Goal: Task Accomplishment & Management: Complete application form

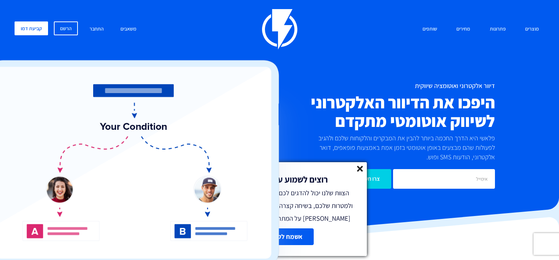
click at [357, 166] on line at bounding box center [359, 168] width 5 height 5
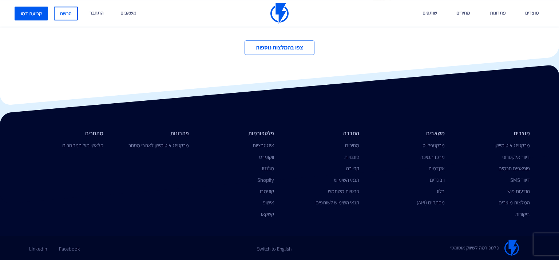
scroll to position [2570, 0]
click at [352, 166] on link "קריירה" at bounding box center [352, 168] width 13 height 7
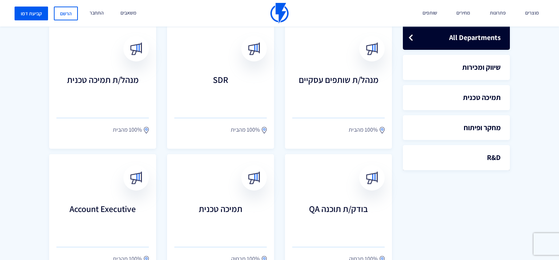
scroll to position [218, 0]
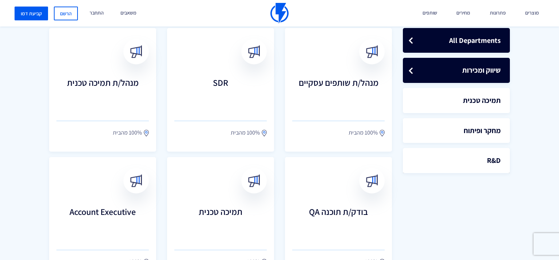
click at [481, 80] on link "שיווק ומכירות" at bounding box center [456, 70] width 107 height 25
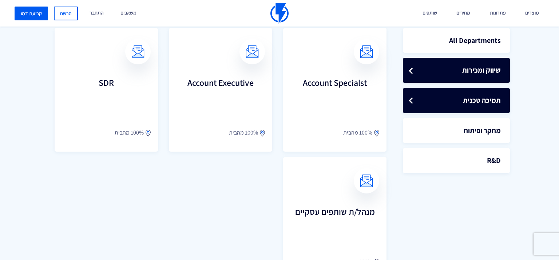
click at [482, 113] on link "תמיכה טכנית" at bounding box center [456, 100] width 107 height 25
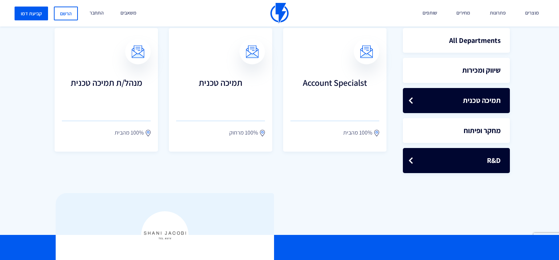
click at [478, 173] on link "R&D" at bounding box center [456, 160] width 107 height 25
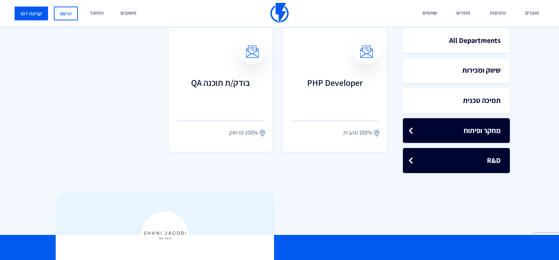
click at [482, 143] on link "מחקר ופיתוח" at bounding box center [456, 130] width 107 height 25
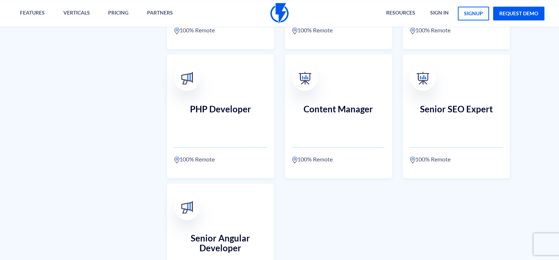
scroll to position [611, 0]
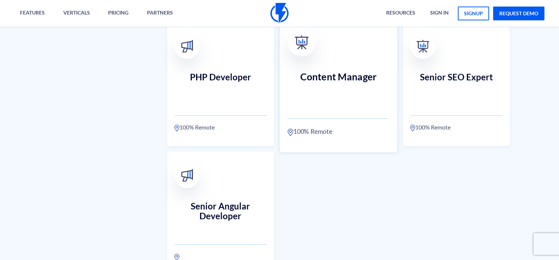
click at [352, 84] on h3 "Content Manager" at bounding box center [338, 87] width 102 height 32
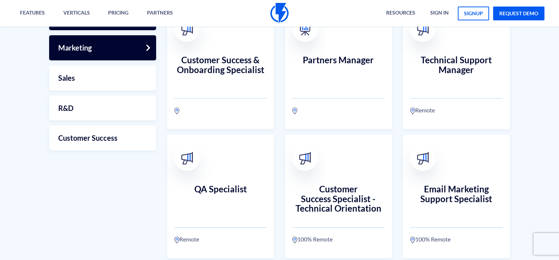
scroll to position [218, 0]
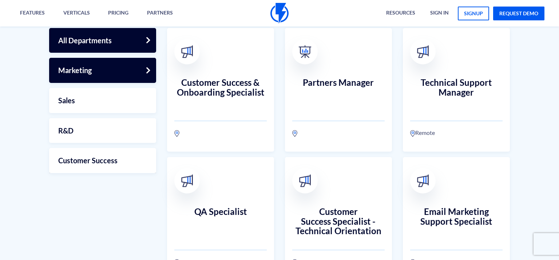
click at [107, 82] on link "Marketing" at bounding box center [102, 70] width 107 height 25
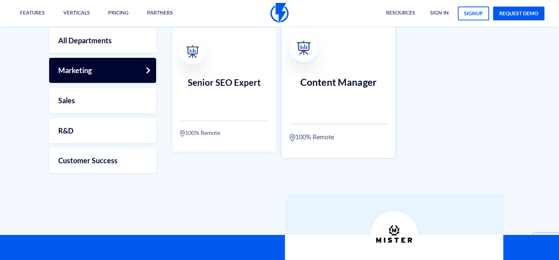
click at [338, 92] on h3 "Content Manager" at bounding box center [339, 93] width 98 height 32
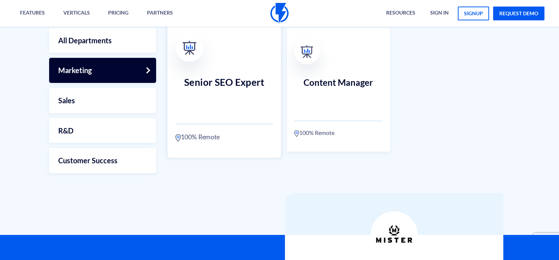
click at [254, 122] on link "Senior SEO Expert 100% Remote" at bounding box center [224, 90] width 114 height 136
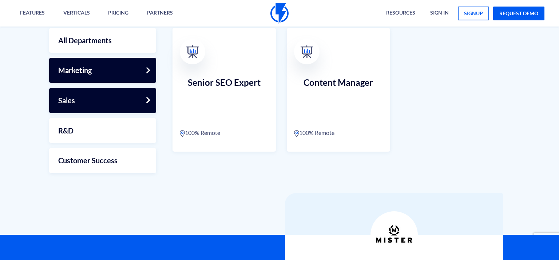
click at [96, 104] on link "Sales" at bounding box center [102, 100] width 107 height 25
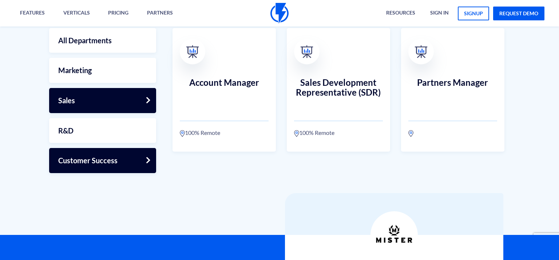
click at [108, 157] on link "Customer Success" at bounding box center [102, 160] width 107 height 25
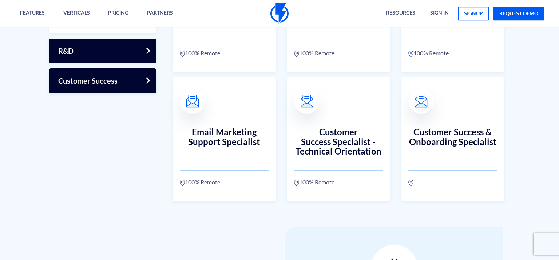
scroll to position [262, 0]
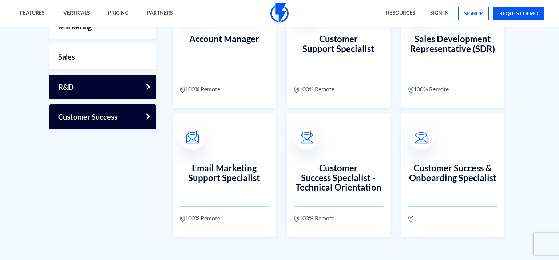
click at [106, 100] on link "R&D" at bounding box center [102, 87] width 107 height 25
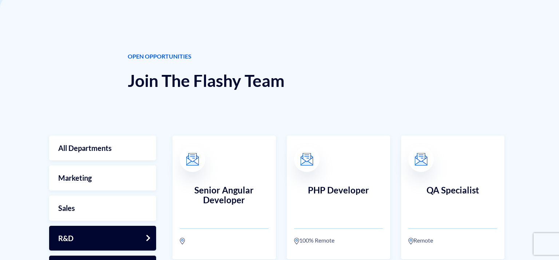
scroll to position [131, 0]
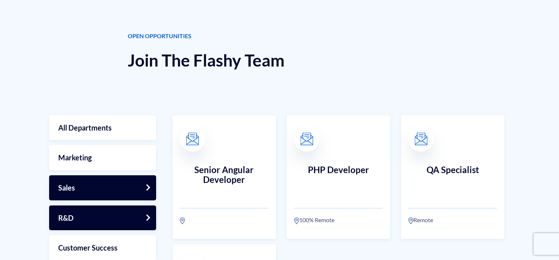
click at [110, 191] on link "Sales" at bounding box center [102, 187] width 107 height 25
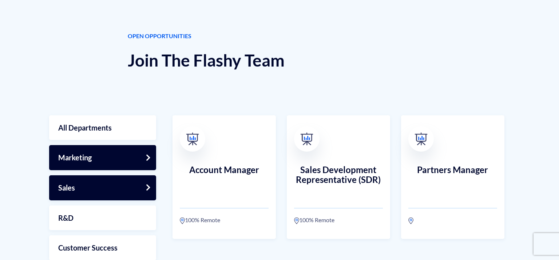
click at [113, 168] on link "Marketing" at bounding box center [102, 157] width 107 height 25
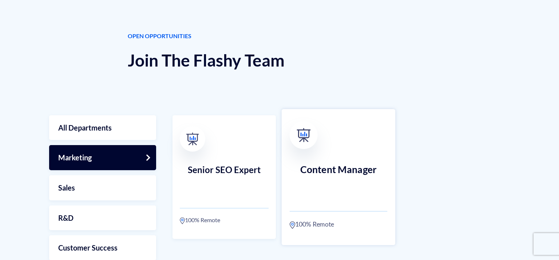
click at [346, 186] on h3 "Content Manager" at bounding box center [339, 180] width 98 height 32
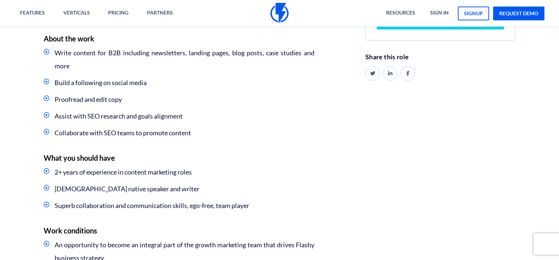
scroll to position [131, 0]
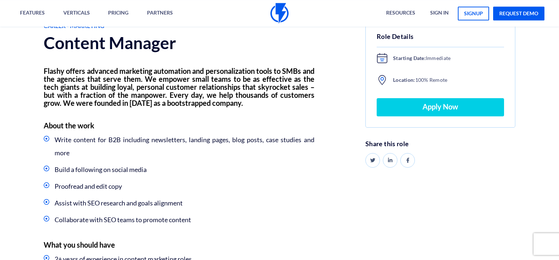
scroll to position [87, 0]
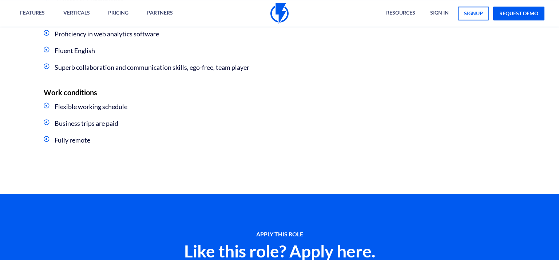
scroll to position [437, 0]
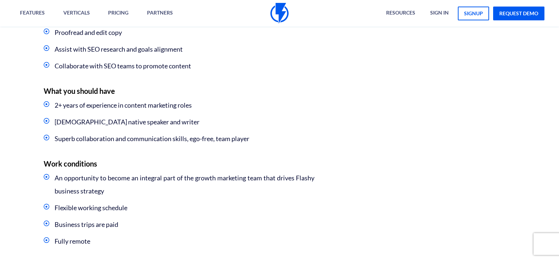
scroll to position [131, 0]
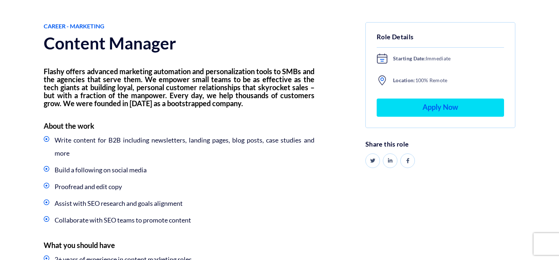
click at [444, 114] on link "Apply Now" at bounding box center [440, 108] width 127 height 18
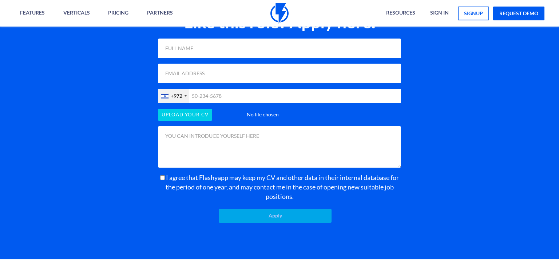
scroll to position [616, 0]
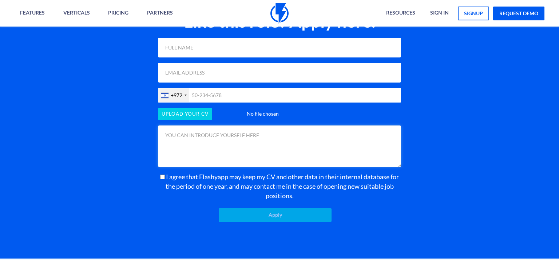
click at [258, 167] on textarea at bounding box center [279, 146] width 243 height 41
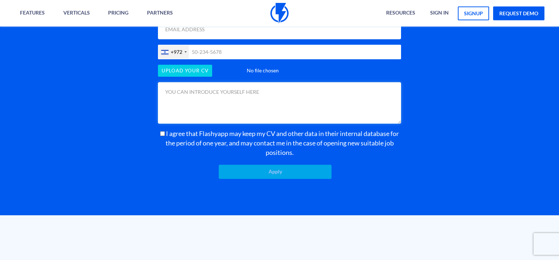
scroll to position [660, 0]
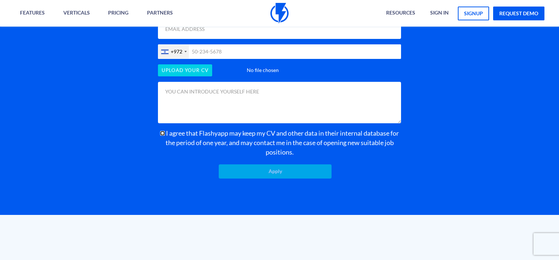
click at [165, 136] on input "I agree that Flashyapp may keep my CV and other data in their internal database…" at bounding box center [162, 133] width 5 height 5
checkbox input "true"
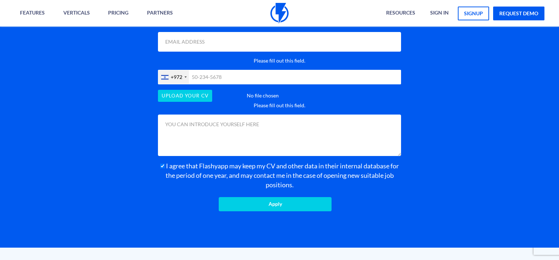
click at [196, 14] on input "text" at bounding box center [279, 4] width 243 height 20
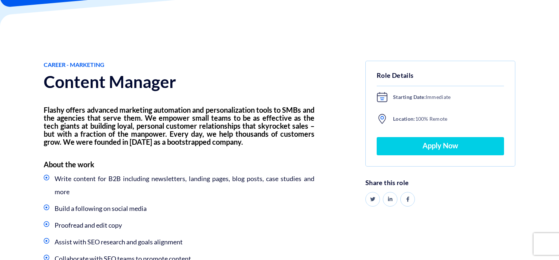
scroll to position [267, 0]
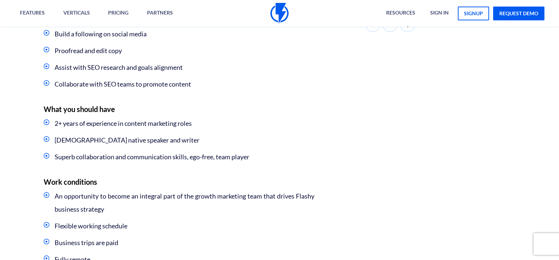
click at [60, 147] on li "[DEMOGRAPHIC_DATA] native speaker and writer" at bounding box center [179, 140] width 271 height 13
drag, startPoint x: 60, startPoint y: 165, endPoint x: 200, endPoint y: 159, distance: 139.8
click at [200, 159] on ul "2+ years of experience in content marketing roles [DEMOGRAPHIC_DATA] native spe…" at bounding box center [179, 140] width 271 height 47
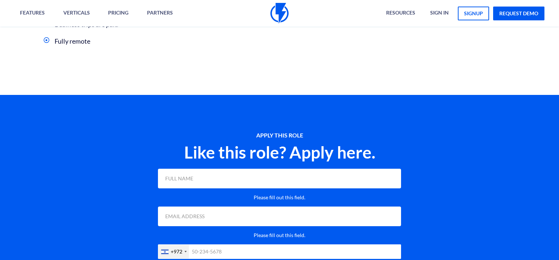
scroll to position [704, 0]
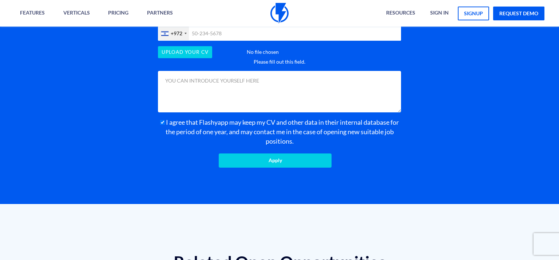
click at [237, 41] on input "text" at bounding box center [279, 33] width 243 height 15
click at [237, 112] on textarea at bounding box center [279, 91] width 243 height 41
paste textarea "Hello, I would like to apply for the Content Manager position. I bring over 15 …"
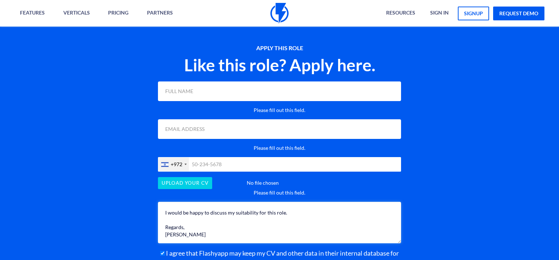
scroll to position [616, 0]
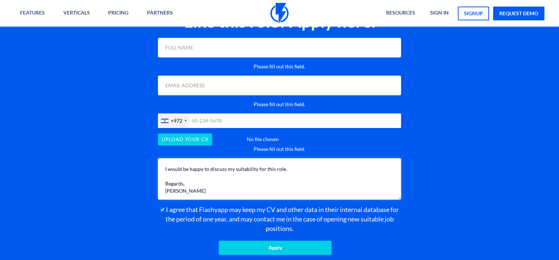
type textarea "Hello, I would like to apply for the Content Manager position. I bring over 15 …"
click at [228, 57] on input "text" at bounding box center [279, 48] width 243 height 20
type input "[PERSON_NAME]"
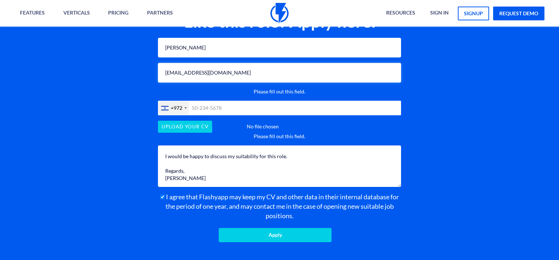
type input "[EMAIL_ADDRESS][DOMAIN_NAME]"
click at [210, 115] on input "text" at bounding box center [279, 108] width 243 height 15
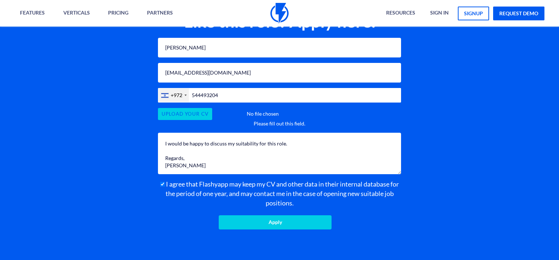
type input "544493204"
click at [174, 120] on input "file" at bounding box center [279, 114] width 243 height 12
type input "C:\fakepath\[PERSON_NAME] CV.pdf"
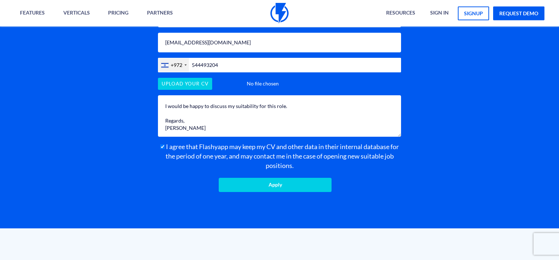
scroll to position [660, 0]
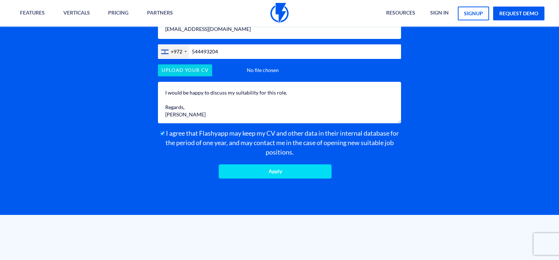
click at [276, 179] on input "Apply" at bounding box center [275, 171] width 113 height 14
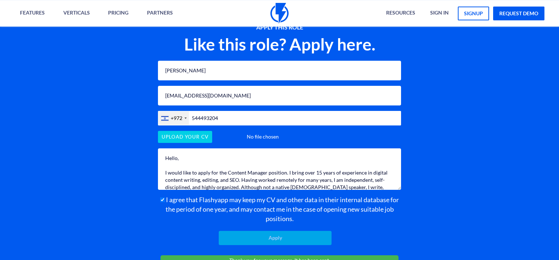
scroll to position [573, 0]
